Goal: Find specific page/section: Find specific page/section

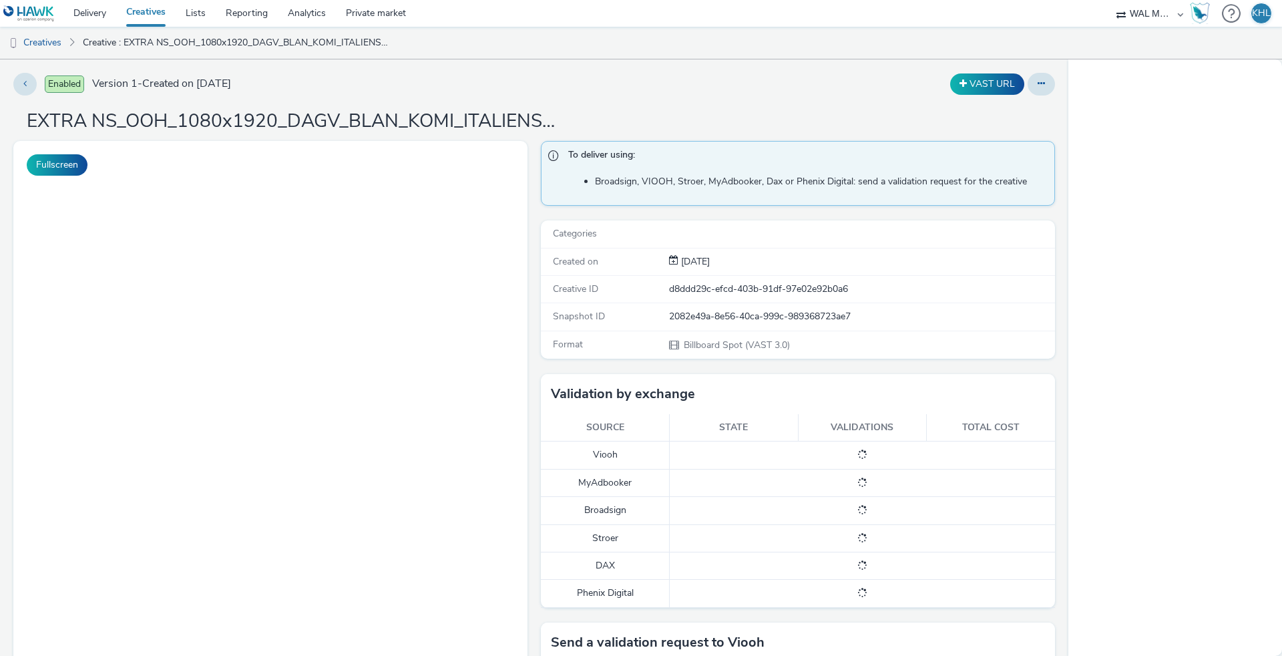
select select "10bae079-8a11-4fca-8b47-9e5fc357b551"
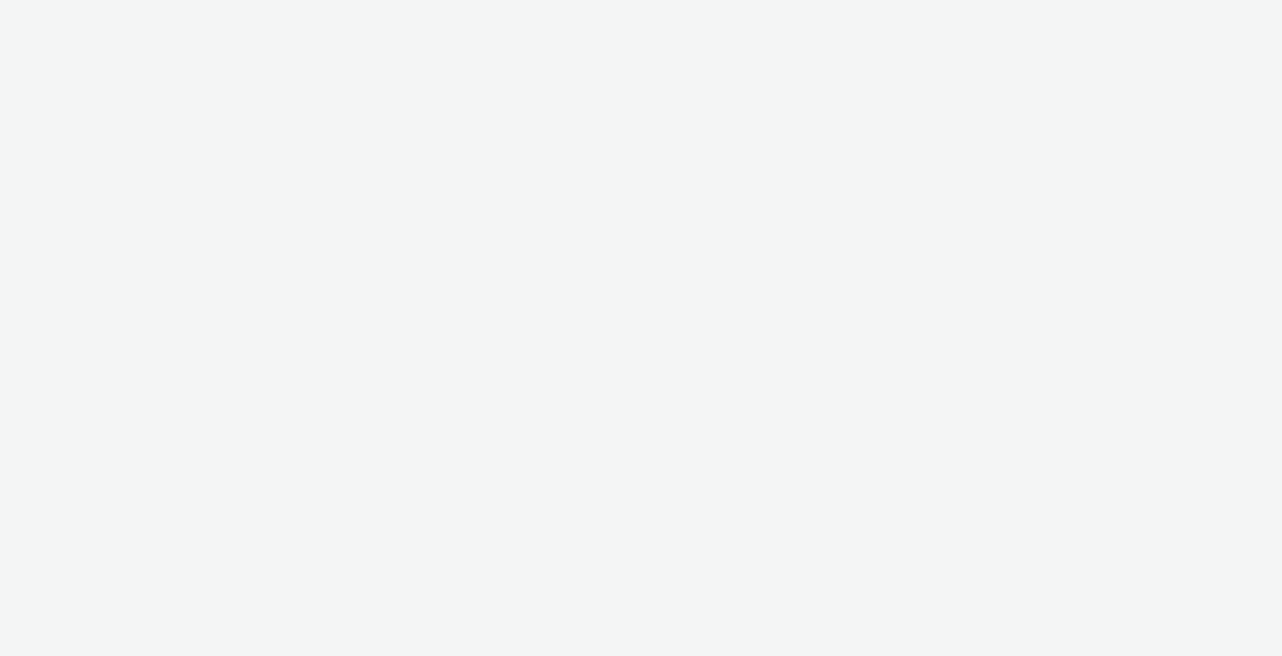
select select "10bae079-8a11-4fca-8b47-9e5fc357b551"
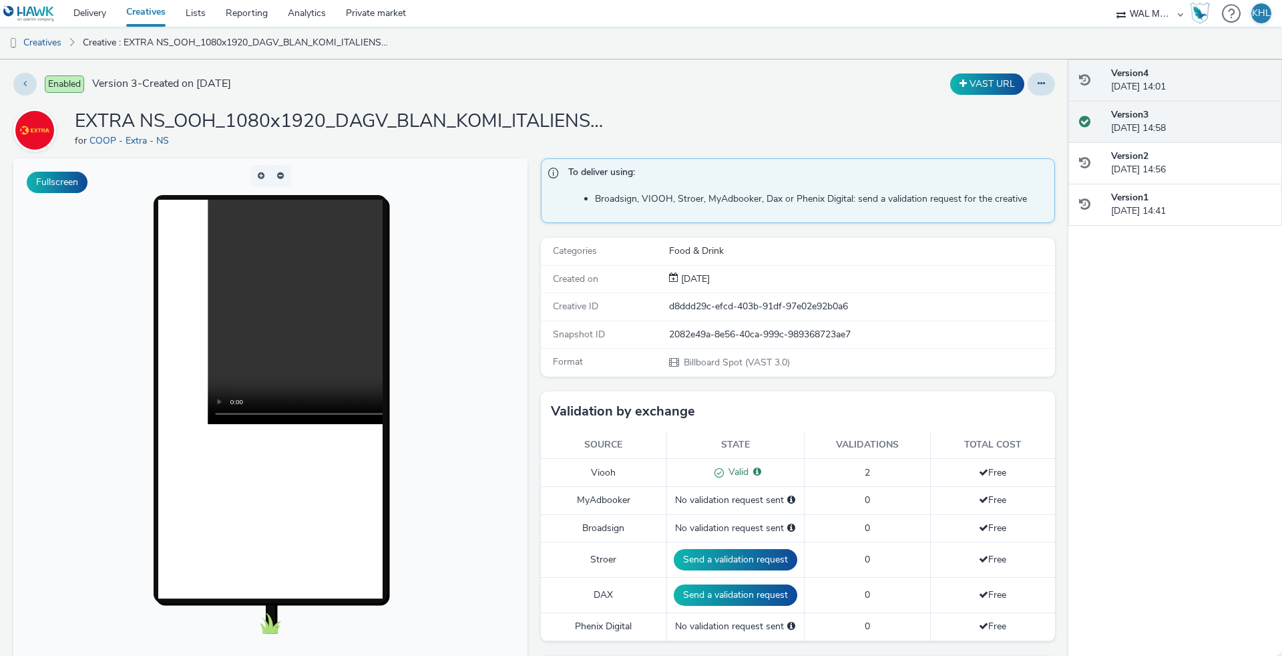
click at [1162, 81] on div "Version 4 02 September 2025, 14:01" at bounding box center [1191, 80] width 160 height 27
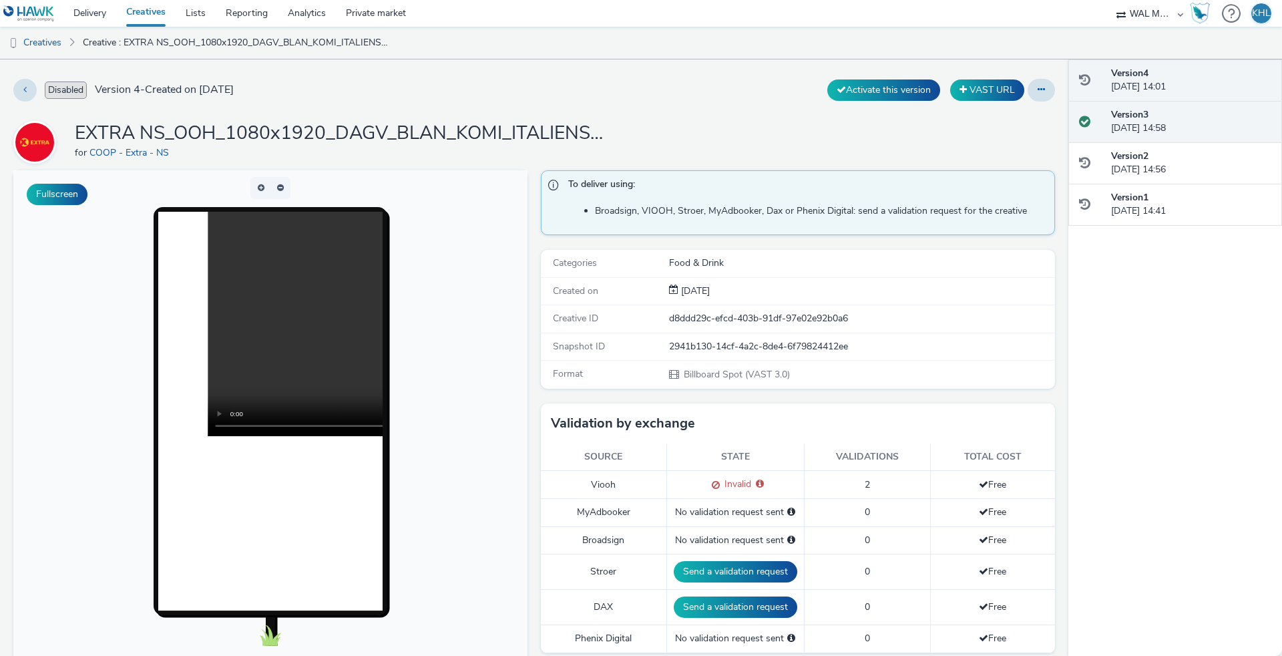
click at [1152, 108] on div "Version 3 26 August 2025, 14:58" at bounding box center [1191, 121] width 160 height 27
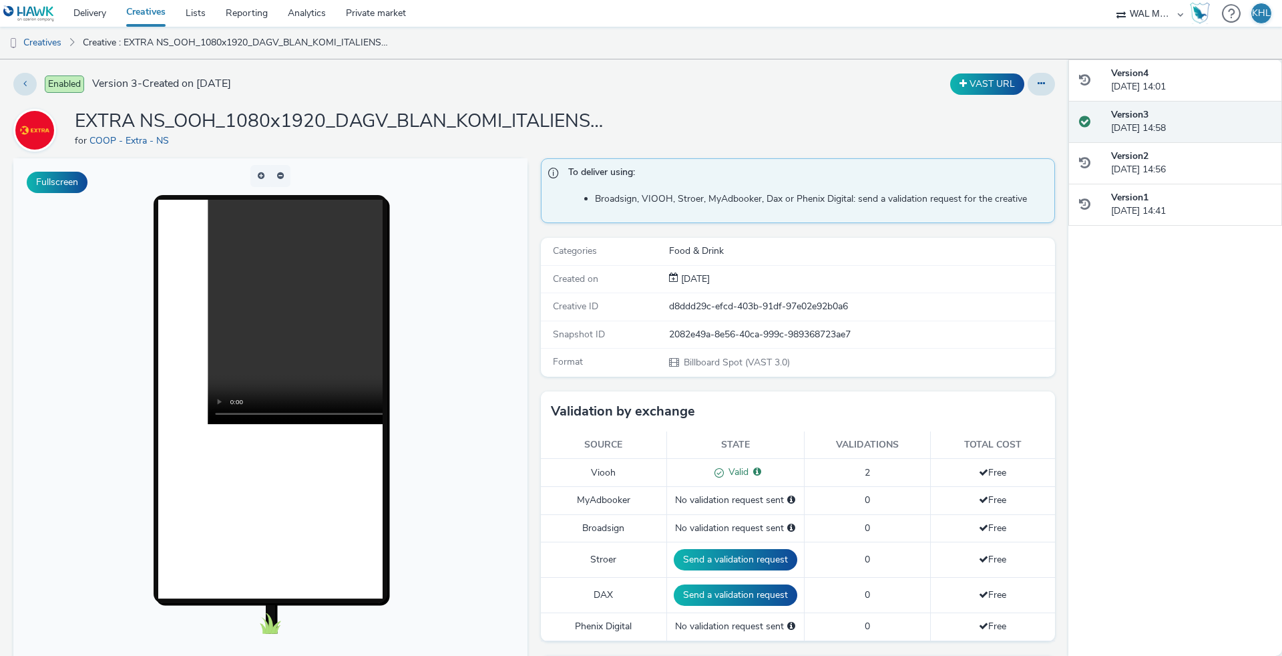
click at [274, 316] on video at bounding box center [432, 312] width 449 height 224
click at [222, 415] on video at bounding box center [432, 312] width 449 height 224
click at [144, 17] on link "Creatives" at bounding box center [145, 13] width 59 height 27
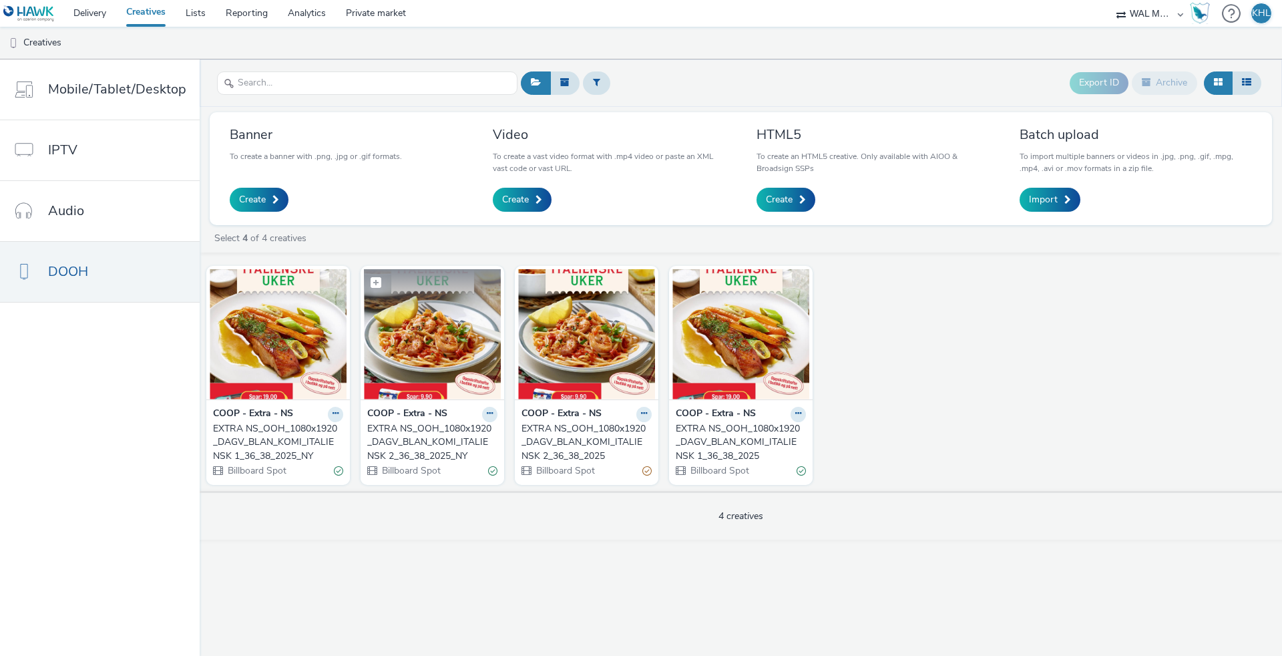
click at [426, 382] on img at bounding box center [432, 334] width 137 height 130
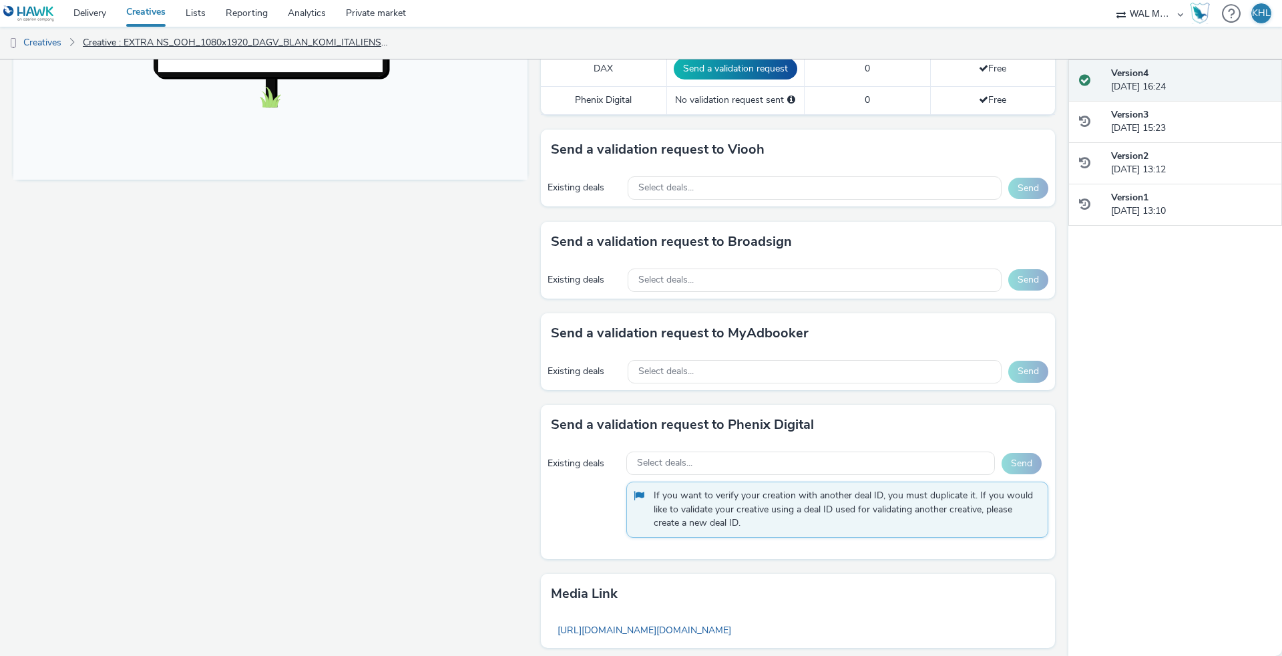
scroll to position [547, 0]
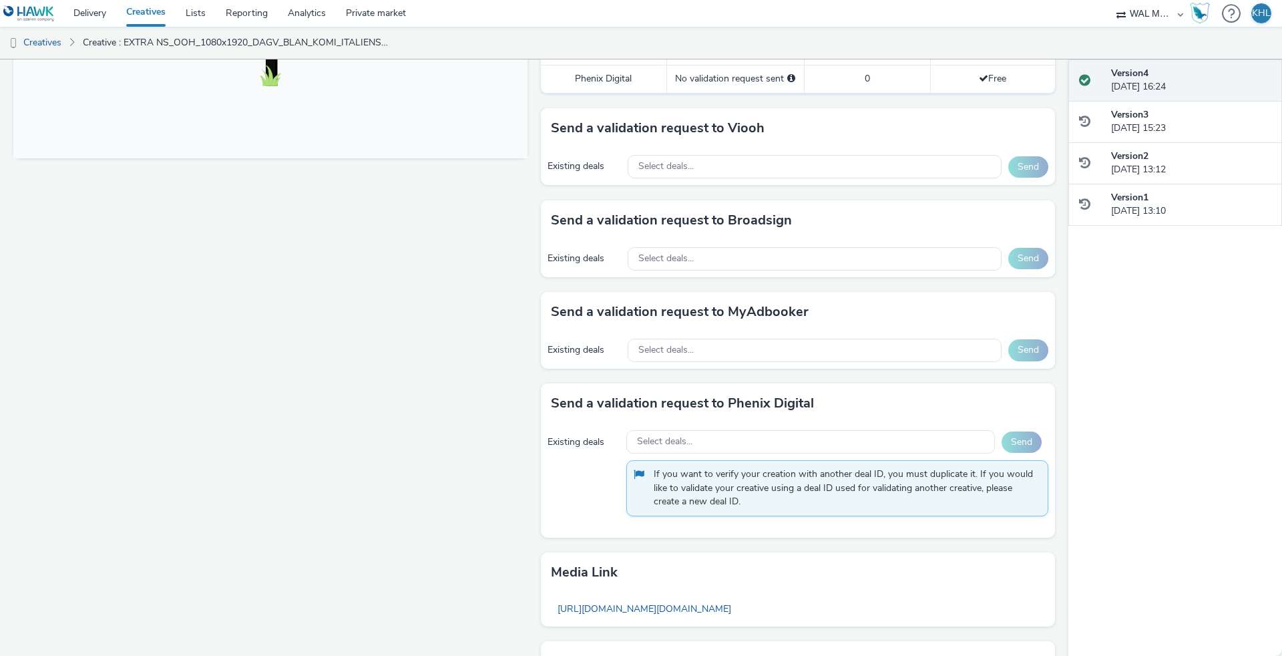
click at [156, 21] on link "Creatives" at bounding box center [145, 13] width 59 height 27
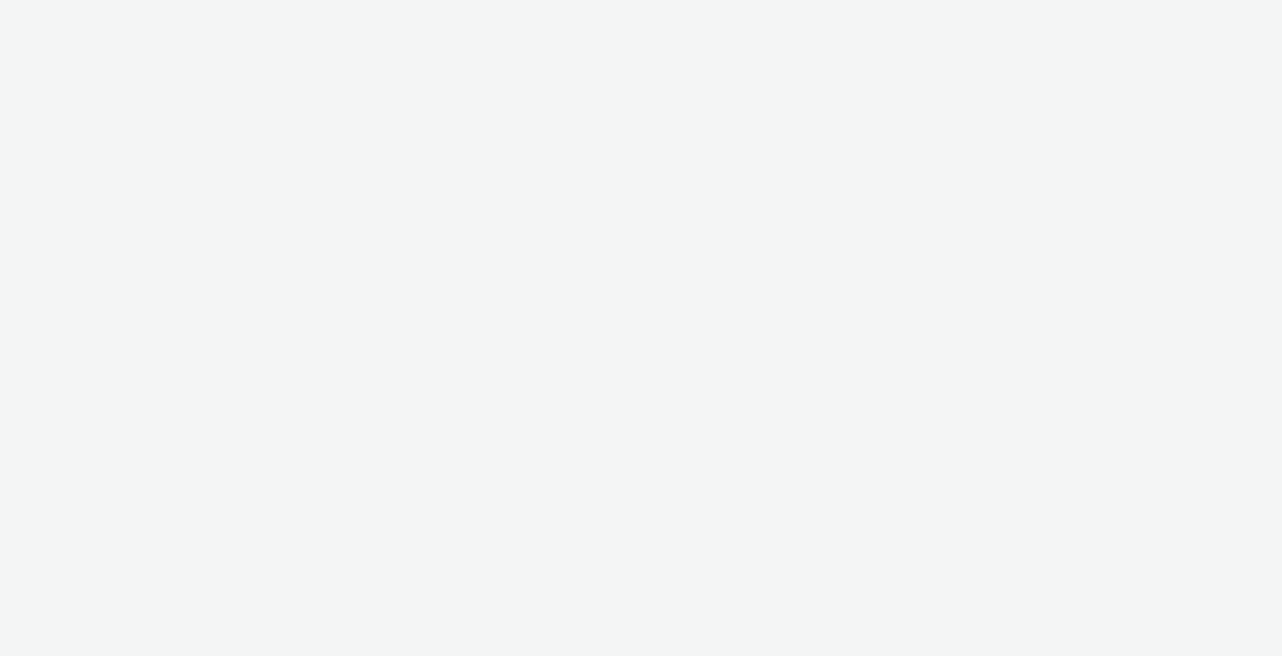
select select "10bae079-8a11-4fca-8b47-9e5fc357b551"
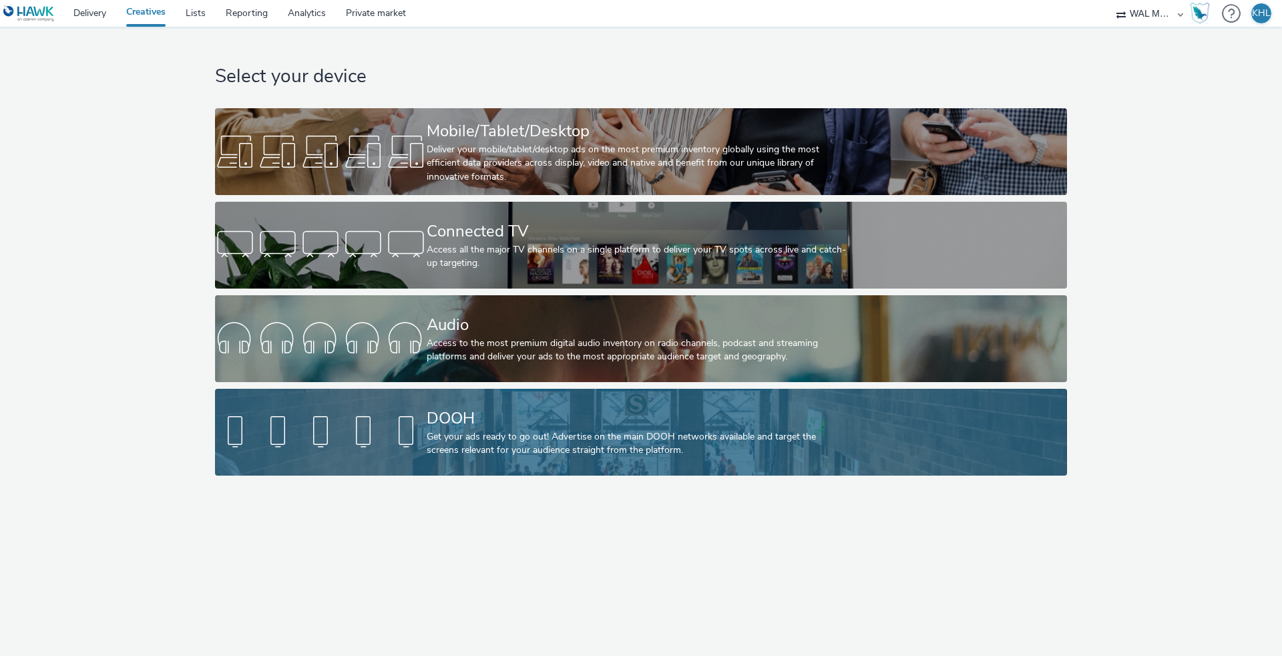
click at [381, 446] on div at bounding box center [321, 432] width 212 height 43
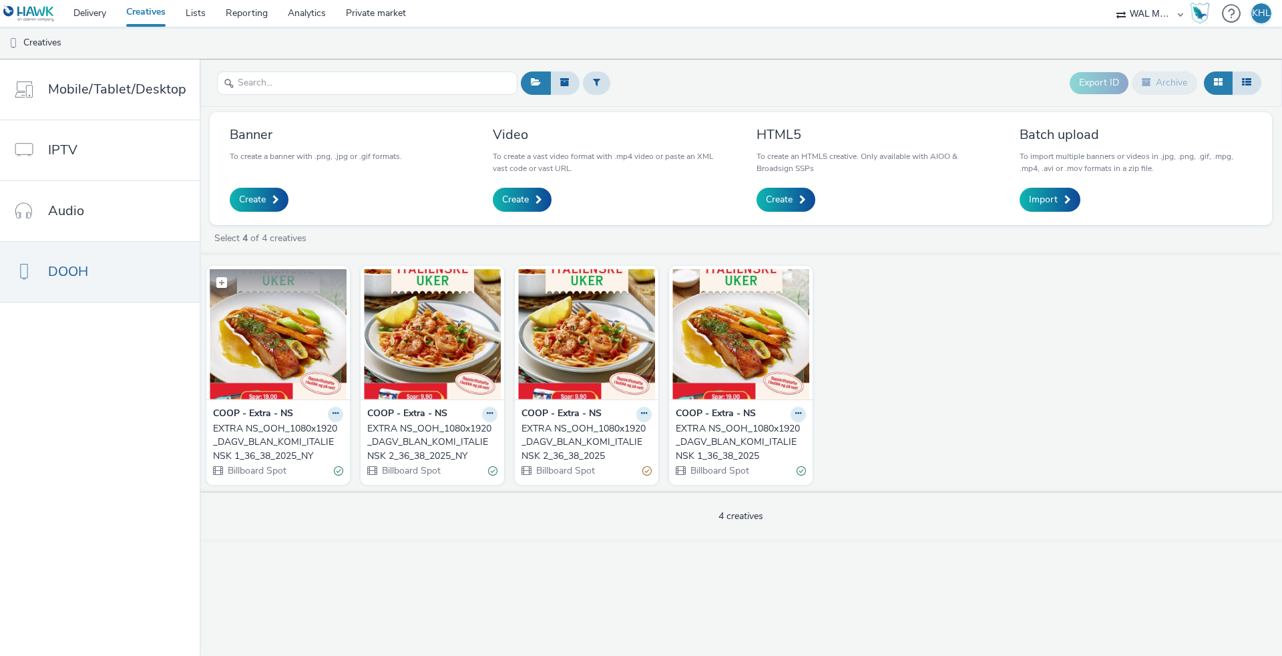
click at [258, 375] on img at bounding box center [278, 334] width 137 height 130
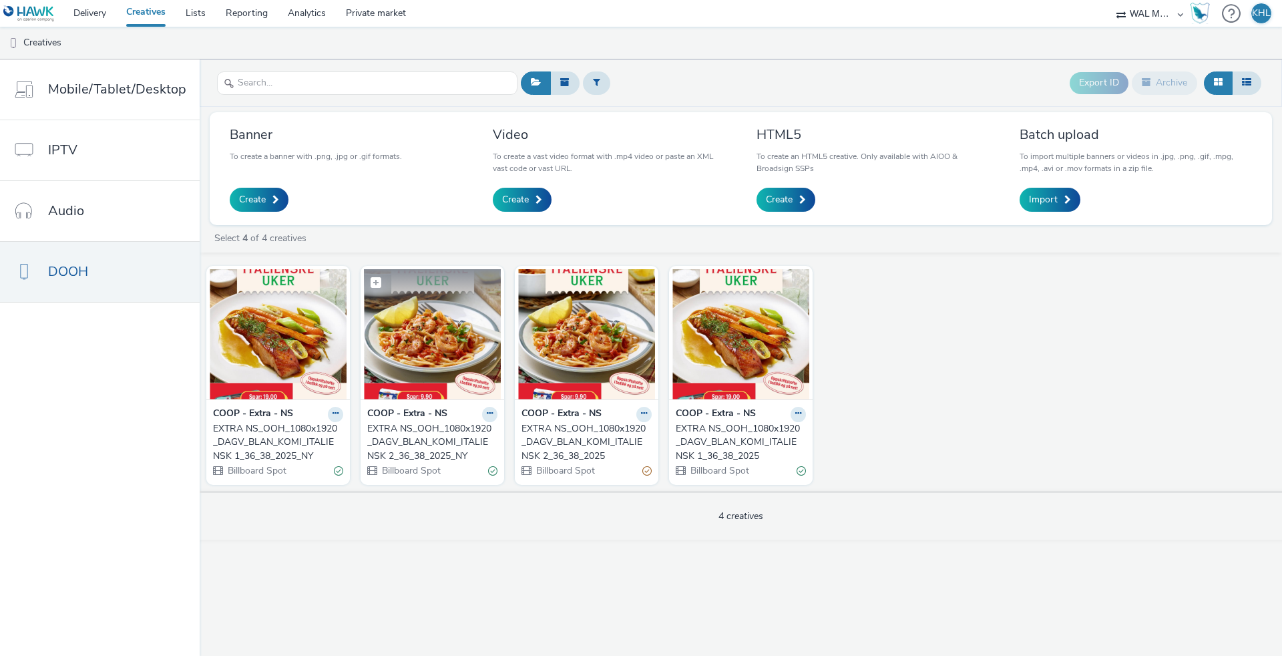
click at [455, 342] on img at bounding box center [432, 334] width 137 height 130
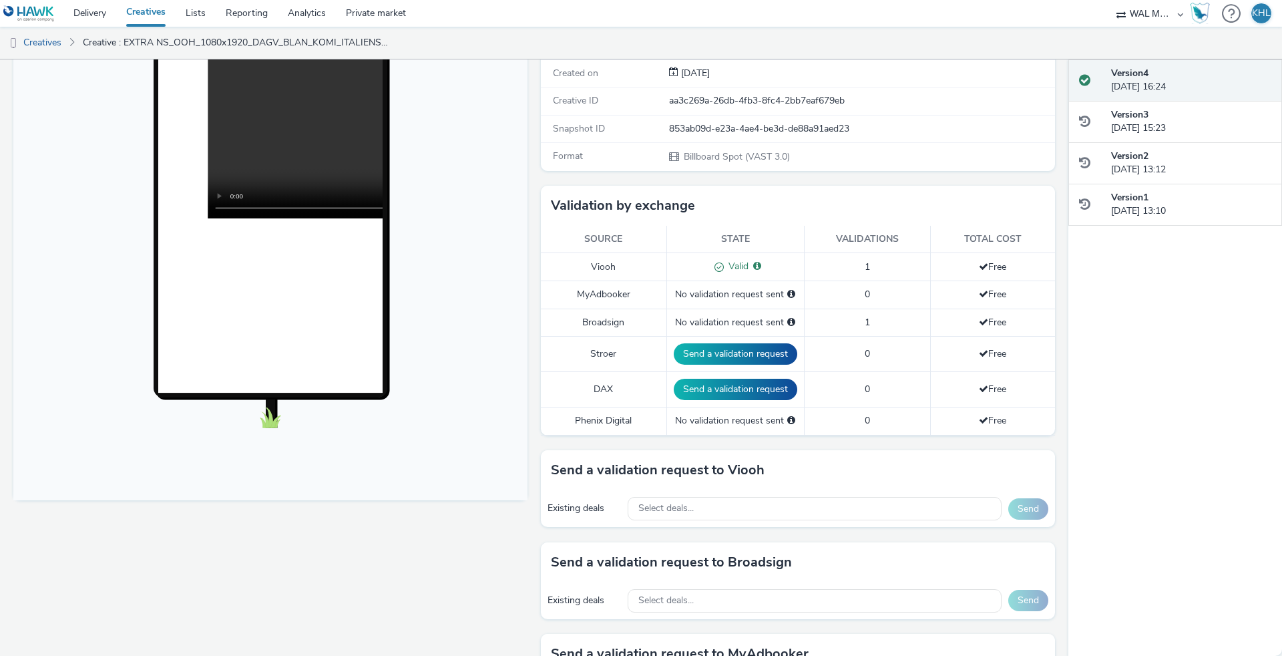
scroll to position [220, 0]
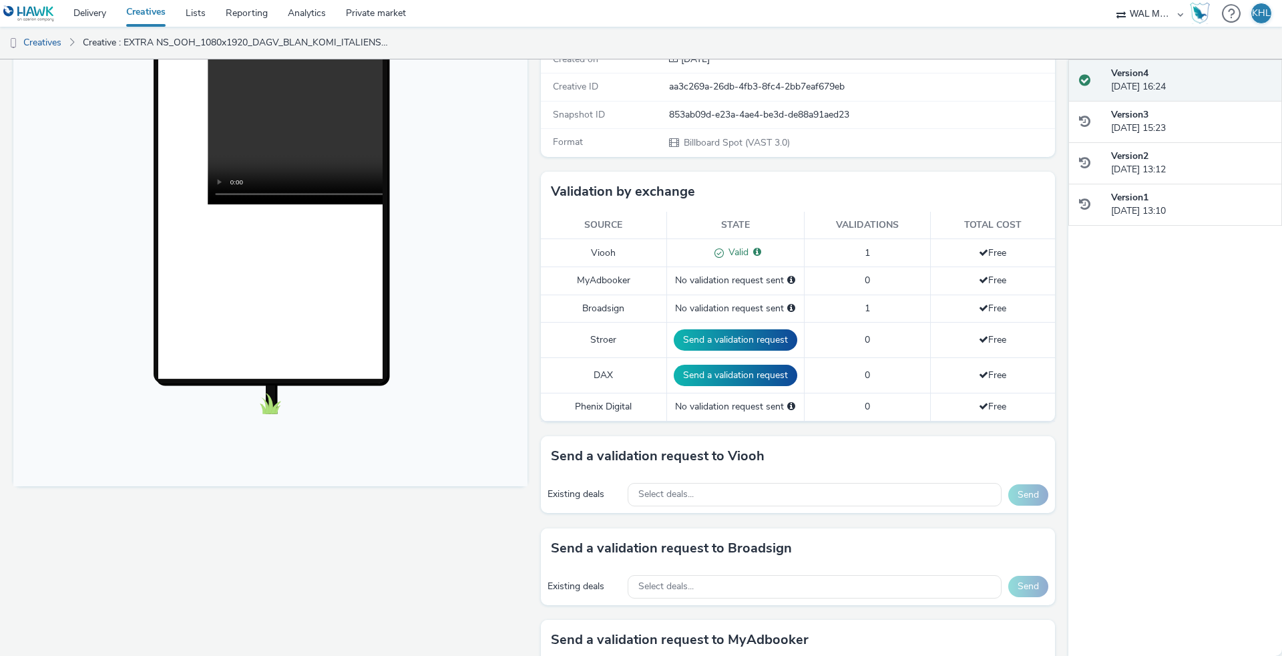
click at [159, 17] on link "Creatives" at bounding box center [145, 13] width 59 height 27
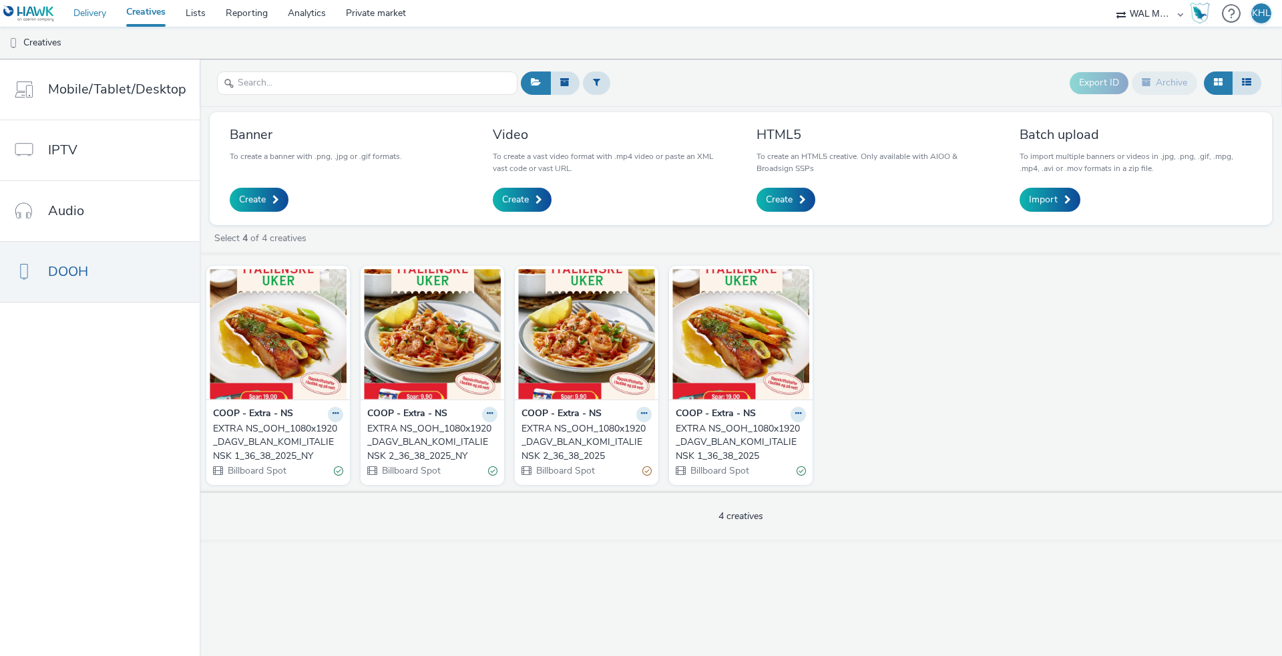
click at [102, 16] on link "Delivery" at bounding box center [89, 13] width 53 height 27
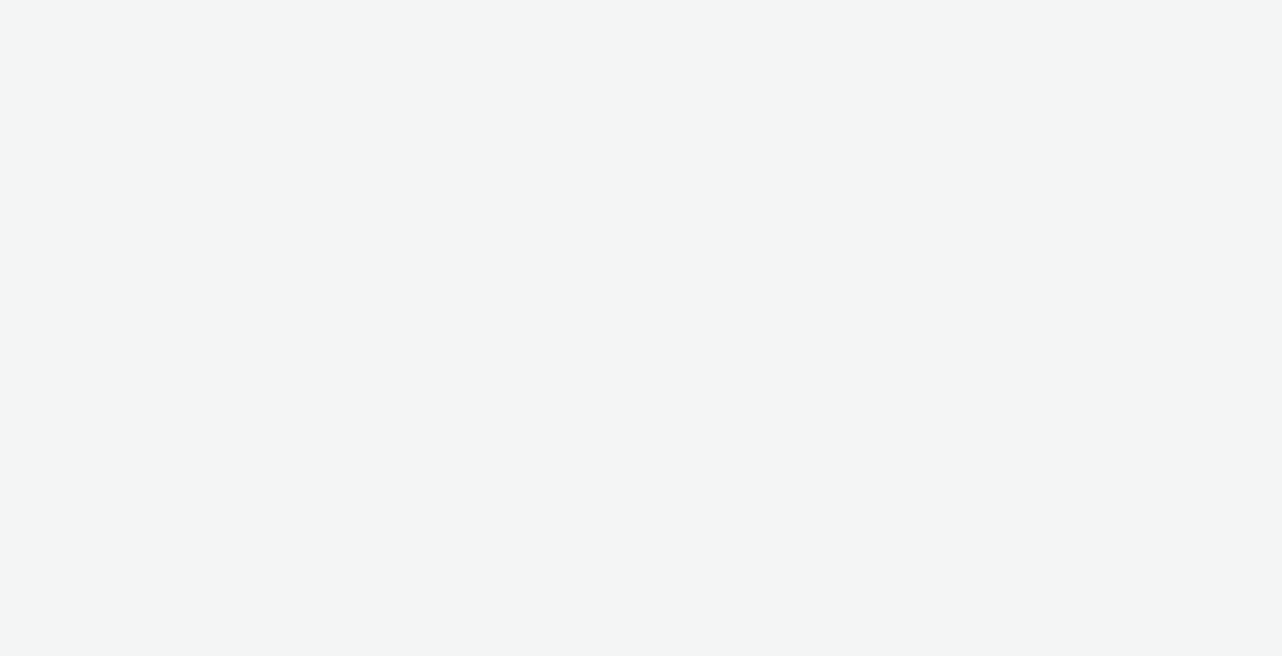
select select "10bae079-8a11-4fca-8b47-9e5fc357b551"
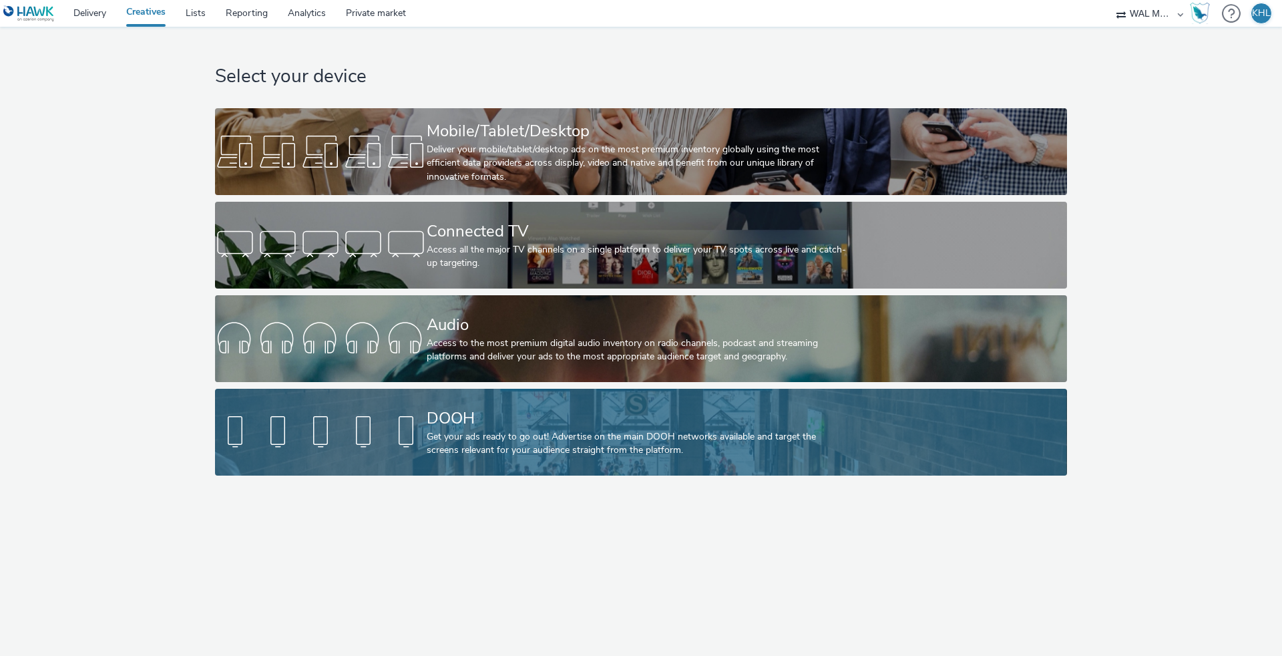
click at [387, 451] on div at bounding box center [321, 432] width 212 height 43
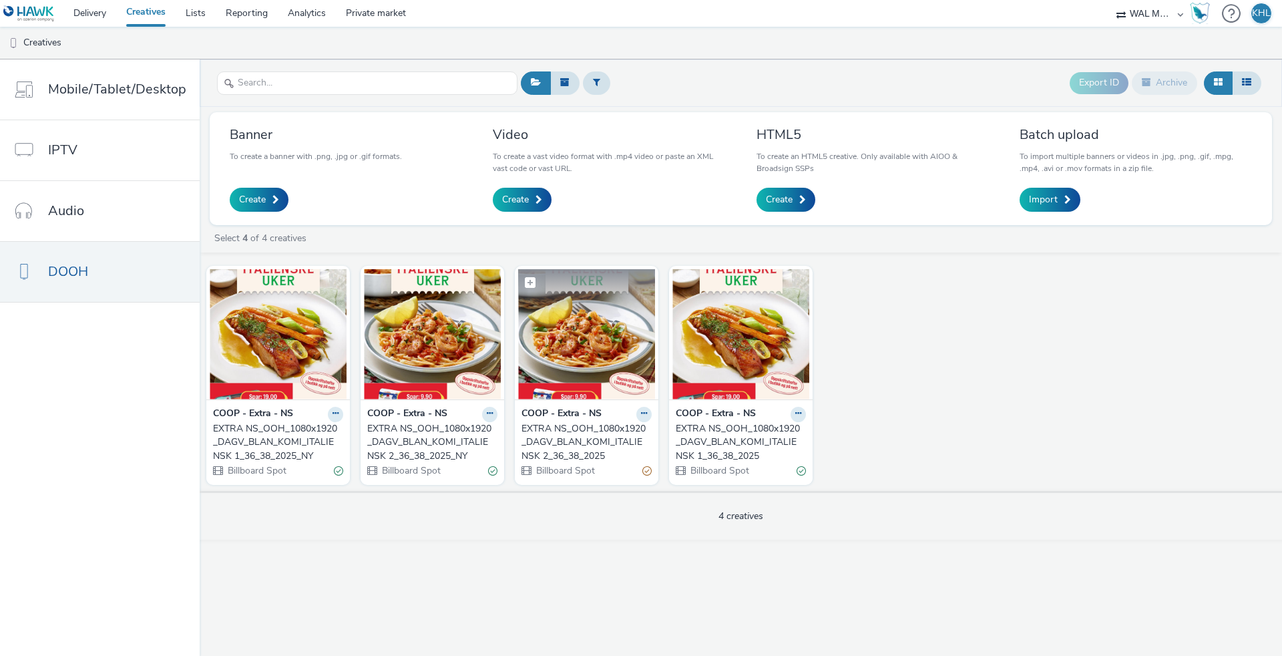
click at [612, 361] on img at bounding box center [586, 334] width 137 height 130
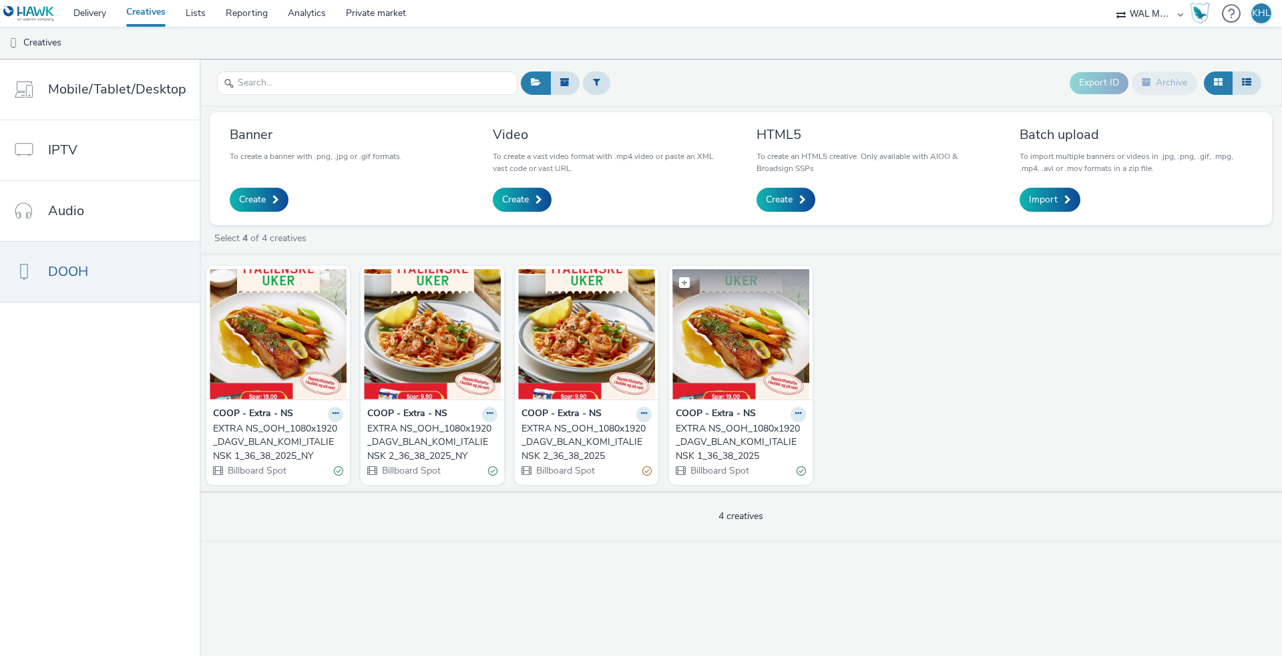
click at [783, 330] on img at bounding box center [740, 334] width 137 height 130
click at [92, 20] on link "Delivery" at bounding box center [89, 13] width 53 height 27
